Goal: Complete application form: Complete application form

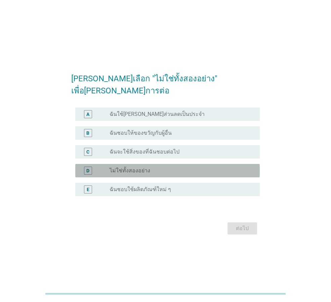
click at [134, 167] on label "ไม่ใช่ทั้งสองอย่าง" at bounding box center [130, 170] width 41 height 7
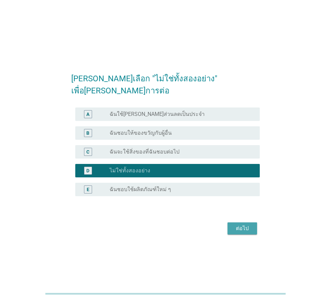
click at [248, 225] on div "ต่อไป" at bounding box center [242, 229] width 19 height 8
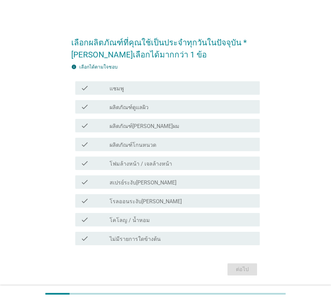
click at [128, 91] on div "check_box_outline_blank แชมพู" at bounding box center [182, 88] width 145 height 8
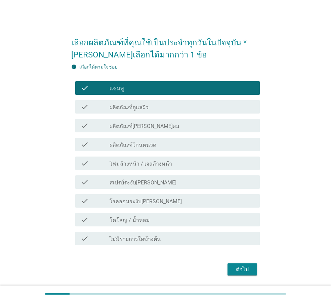
click at [126, 107] on label "ผลิตภัณฑ์ดูแลผิว" at bounding box center [129, 107] width 39 height 7
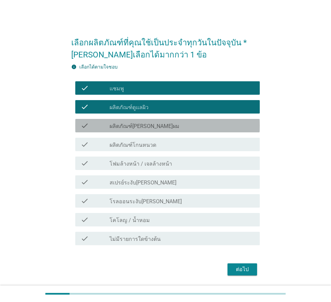
click at [126, 126] on label "ผลิตภัณฑ์[PERSON_NAME]ผม" at bounding box center [145, 126] width 70 height 7
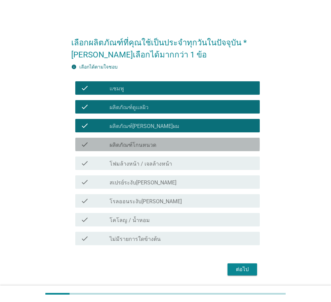
click at [128, 147] on label "ผลิตภัณฑ์โกนหนวด" at bounding box center [133, 145] width 47 height 7
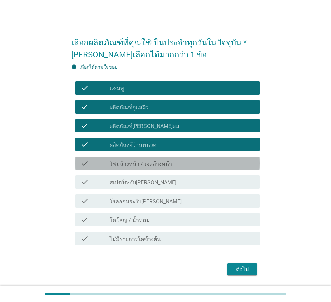
click at [133, 159] on div "check_box_outline_blank โฟมล้างหน้า / เจลล้างหน้า" at bounding box center [182, 163] width 145 height 8
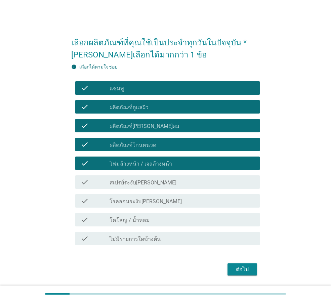
click at [130, 181] on label "สเปรย์ระงับ[PERSON_NAME]" at bounding box center [143, 183] width 67 height 7
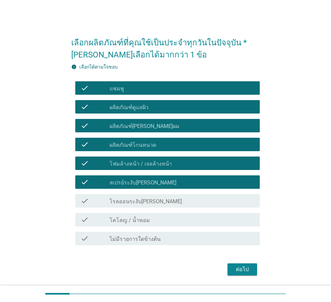
drag, startPoint x: 133, startPoint y: 192, endPoint x: 132, endPoint y: 205, distance: 13.5
click at [133, 193] on div "check check_box_outline_blank โรลออนระงับ[PERSON_NAME]" at bounding box center [165, 201] width 189 height 19
click at [133, 215] on div "check check_box_outline_blank โคโลญ / น้ำหอม" at bounding box center [167, 219] width 185 height 13
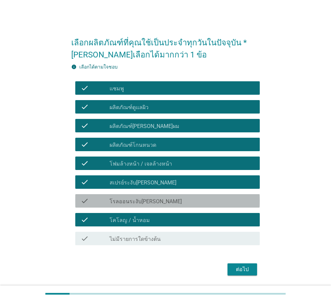
click at [131, 202] on label "โรลออนระงับ[PERSON_NAME]" at bounding box center [146, 201] width 72 height 7
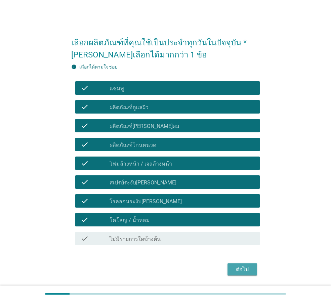
click at [238, 272] on div "ต่อไป" at bounding box center [242, 270] width 19 height 8
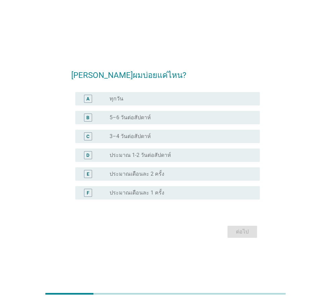
click at [130, 136] on label "3–4 วันต่อสัปดาห์" at bounding box center [130, 136] width 41 height 7
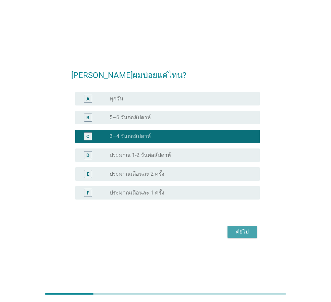
click at [246, 233] on div "ต่อไป" at bounding box center [242, 232] width 19 height 8
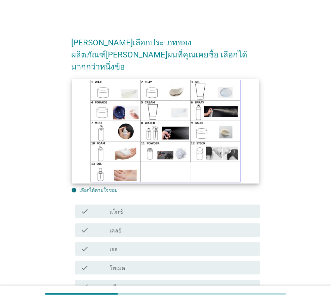
click at [127, 82] on img at bounding box center [165, 131] width 187 height 105
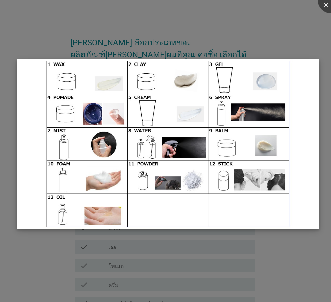
click at [232, 142] on img at bounding box center [168, 144] width 303 height 170
click at [169, 147] on img at bounding box center [168, 144] width 303 height 170
click at [221, 113] on img at bounding box center [168, 144] width 303 height 170
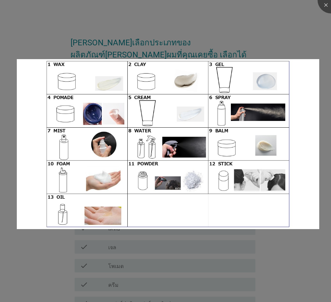
click at [280, 265] on div at bounding box center [165, 151] width 331 height 302
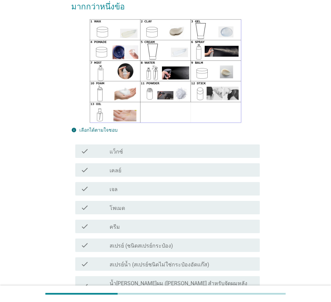
scroll to position [67, 0]
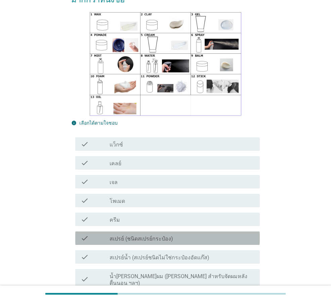
click at [125, 236] on label "สเปรย์ (ชนิดสเปรย์กระป๋อง)" at bounding box center [142, 239] width 64 height 7
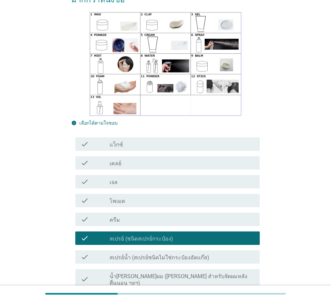
scroll to position [101, 0]
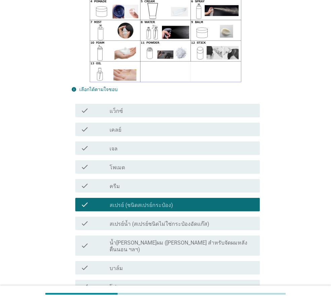
click at [130, 220] on div "check_box_outline_blank สเปรย์น้ำ (สเปรย์ชนิดไม่ใช่กระป๋องอัดแก๊ส)" at bounding box center [182, 224] width 145 height 8
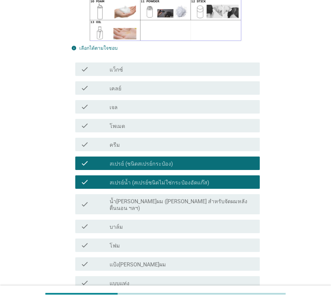
scroll to position [227, 0]
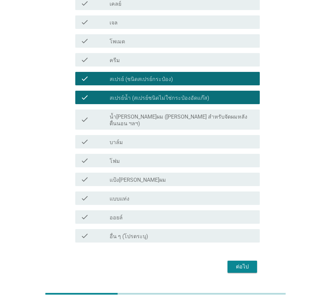
click at [241, 263] on div "ต่อไป" at bounding box center [242, 267] width 19 height 8
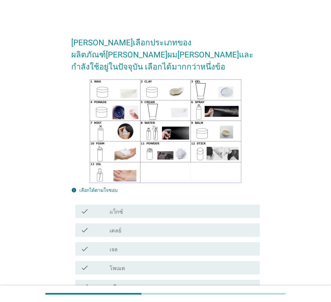
click at [182, 206] on div "check check_box_outline_blank แว็กซ์" at bounding box center [165, 211] width 189 height 19
click at [180, 207] on div "check_box_outline_blank แว็กซ์" at bounding box center [182, 211] width 145 height 8
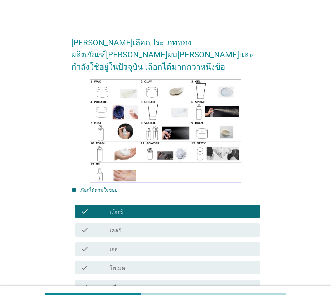
click at [160, 224] on div "check check_box_outline_blank เคลย์" at bounding box center [167, 230] width 185 height 13
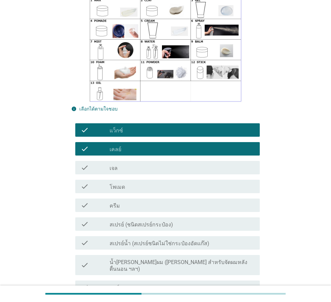
scroll to position [101, 0]
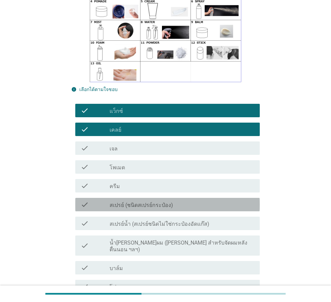
click at [140, 202] on label "สเปรย์ (ชนิดสเปรย์กระป๋อง)" at bounding box center [142, 205] width 64 height 7
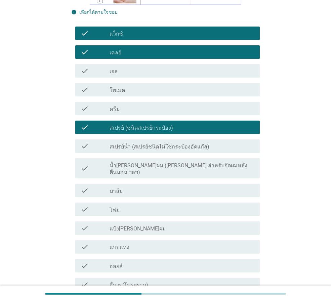
scroll to position [227, 0]
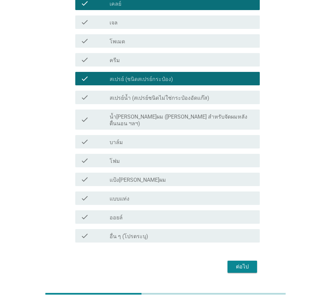
click at [240, 263] on div "ต่อไป" at bounding box center [242, 267] width 19 height 8
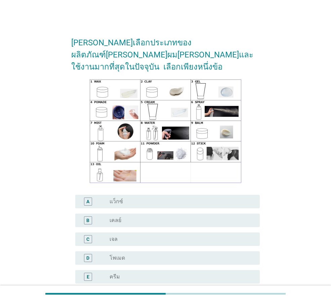
click at [159, 168] on img at bounding box center [165, 131] width 189 height 106
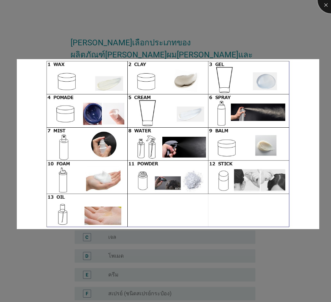
click at [325, 6] on div at bounding box center [331, 0] width 27 height 27
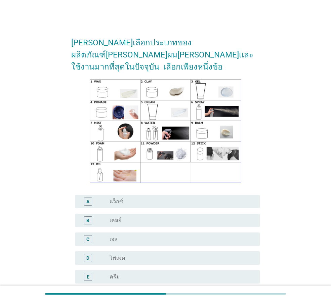
click at [138, 234] on div "C radio_button_unchecked เจล" at bounding box center [165, 239] width 189 height 19
click at [139, 217] on div "radio_button_unchecked เคลย์" at bounding box center [180, 220] width 140 height 7
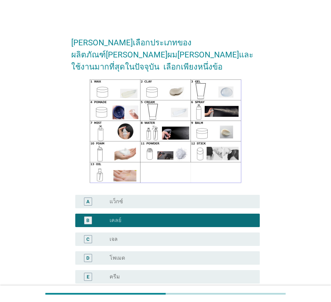
click at [128, 217] on div "radio_button_checked เคลย์" at bounding box center [180, 220] width 140 height 7
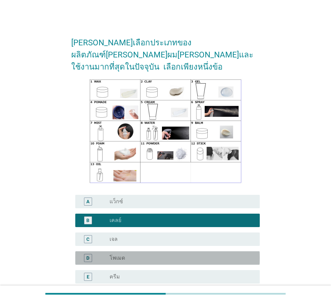
click at [126, 254] on div "radio_button_unchecked โพเมด" at bounding box center [182, 258] width 145 height 8
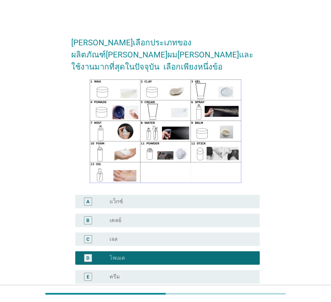
click at [127, 255] on div "radio_button_checked โพเมด" at bounding box center [180, 258] width 140 height 7
click at [126, 270] on div "E radio_button_unchecked ครีม" at bounding box center [167, 276] width 185 height 13
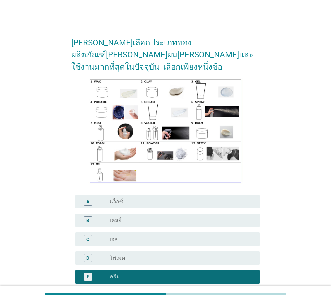
click at [132, 230] on div "C radio_button_unchecked เจล" at bounding box center [165, 239] width 189 height 19
click at [132, 236] on div "radio_button_unchecked เจล" at bounding box center [180, 239] width 140 height 7
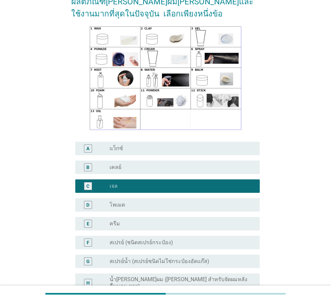
scroll to position [225, 0]
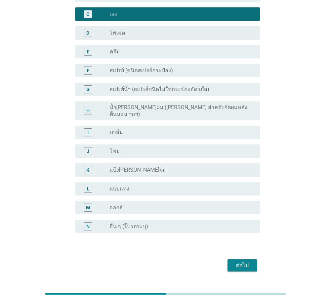
click at [173, 201] on div "M radio_button_unchecked ออยล์" at bounding box center [167, 207] width 185 height 13
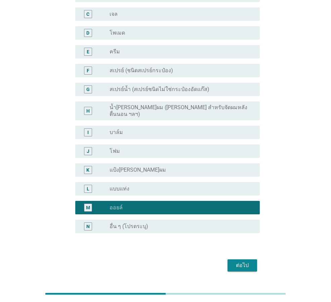
click at [241, 262] on div "ต่อไป" at bounding box center [242, 266] width 19 height 8
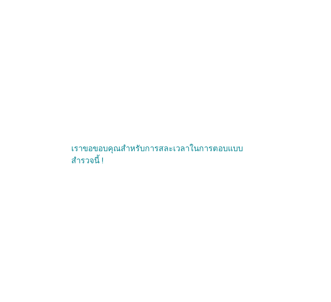
scroll to position [0, 0]
